Goal: Check status

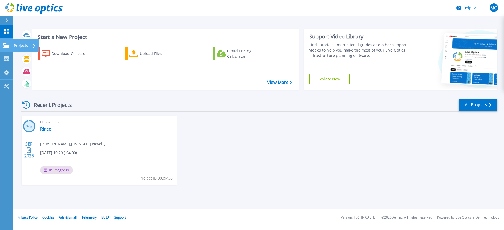
click at [35, 45] on div "Projects" at bounding box center [25, 46] width 22 height 14
drag, startPoint x: 199, startPoint y: 112, endPoint x: 187, endPoint y: 106, distance: 13.2
click at [199, 112] on div "Recent Projects All Projects 96 % SEP 3 2025 Optical Prime Rinco Matt Czugala ,…" at bounding box center [259, 147] width 477 height 106
click at [34, 57] on div "Collectors" at bounding box center [26, 59] width 25 height 14
click at [170, 96] on div "Recent Projects All Projects 96 % SEP 3 2025 Optical Prime Rinco Matt Czugala ,…" at bounding box center [259, 147] width 477 height 106
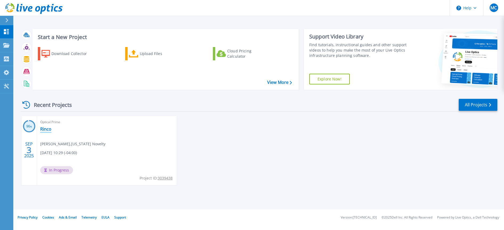
click at [47, 130] on link "Rinco" at bounding box center [45, 128] width 11 height 5
